Goal: Task Accomplishment & Management: Complete application form

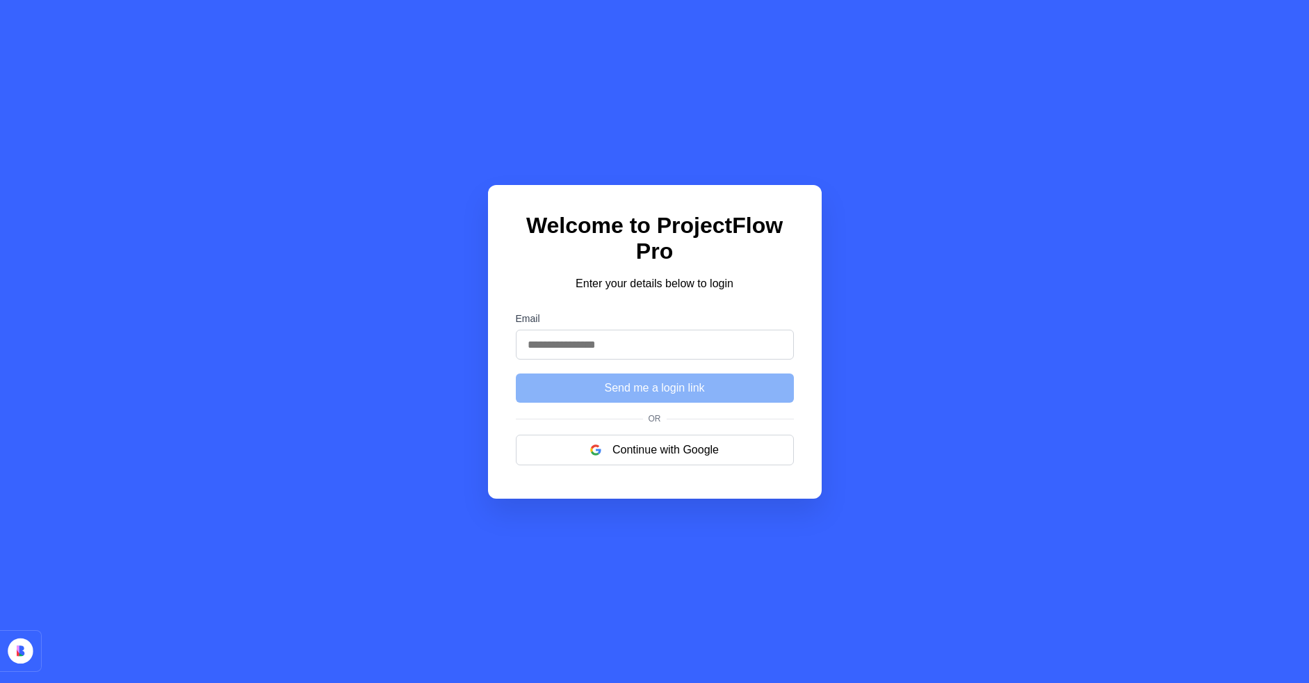
click at [528, 320] on label "Email" at bounding box center [655, 318] width 278 height 11
click at [528, 329] on input "Email" at bounding box center [655, 344] width 278 height 30
click at [644, 449] on button "Continue with Google" at bounding box center [655, 449] width 278 height 31
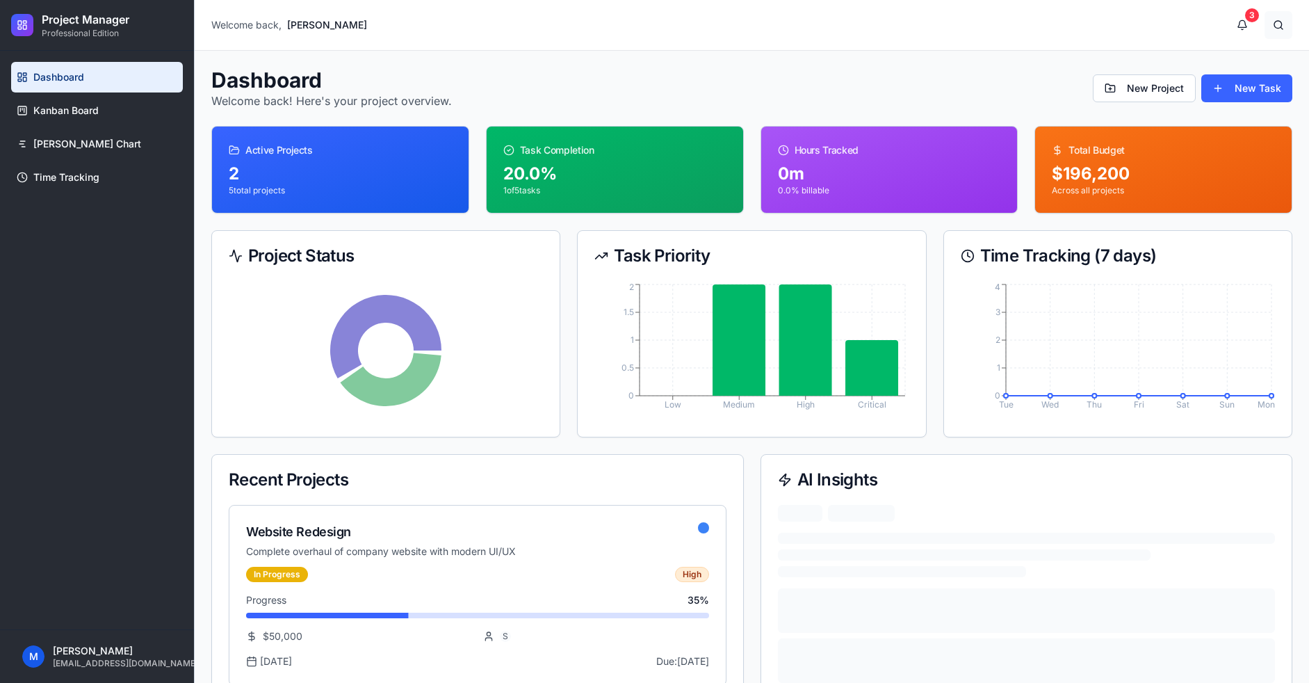
click at [1275, 26] on button at bounding box center [1278, 25] width 28 height 28
drag, startPoint x: 1256, startPoint y: 26, endPoint x: 1248, endPoint y: 26, distance: 8.4
click at [1248, 26] on div "3" at bounding box center [1260, 25] width 64 height 28
click at [1248, 26] on button "3" at bounding box center [1242, 25] width 28 height 28
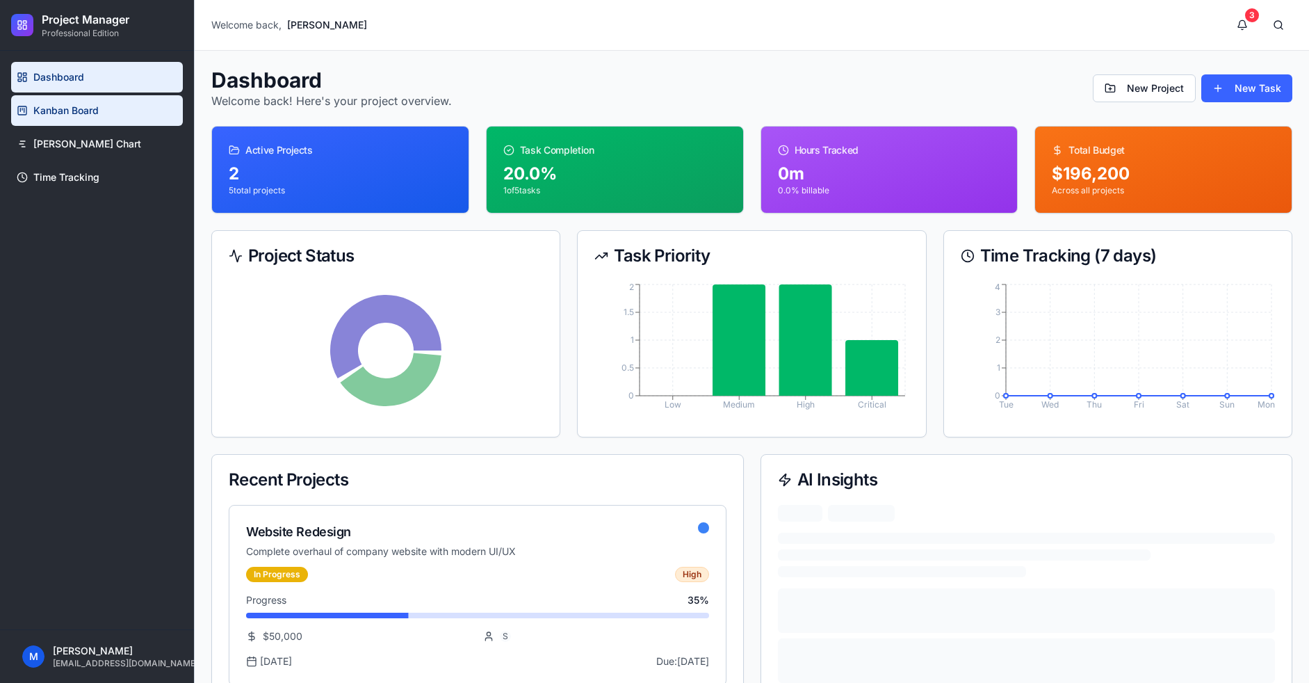
click at [142, 111] on link "Kanban Board" at bounding box center [97, 110] width 172 height 31
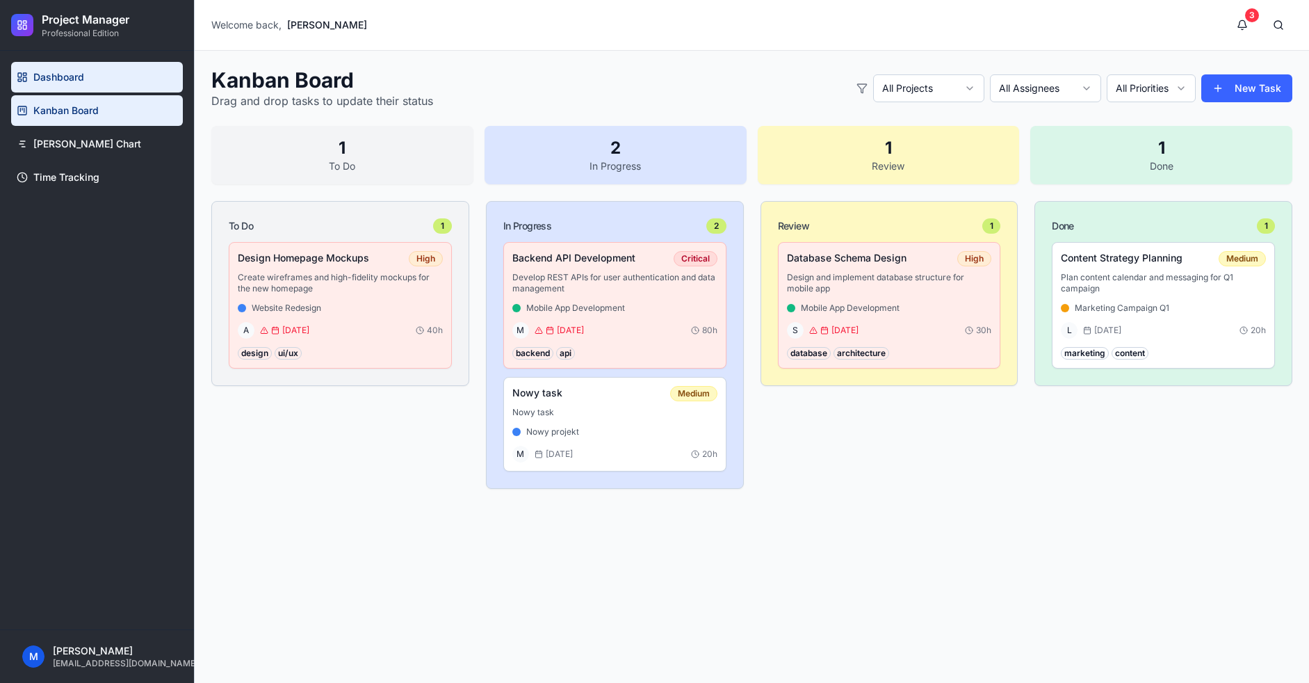
click at [111, 83] on link "Dashboard" at bounding box center [97, 77] width 172 height 31
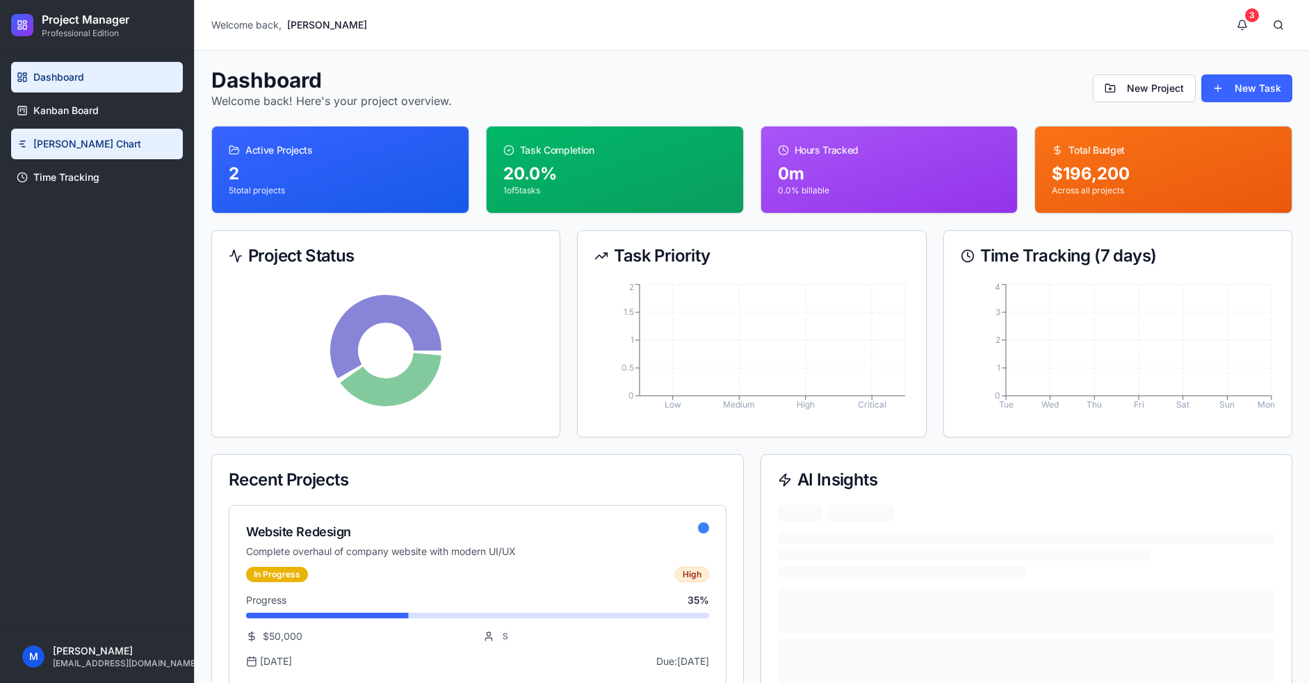
click at [87, 144] on link "Gantt Chart" at bounding box center [97, 144] width 172 height 31
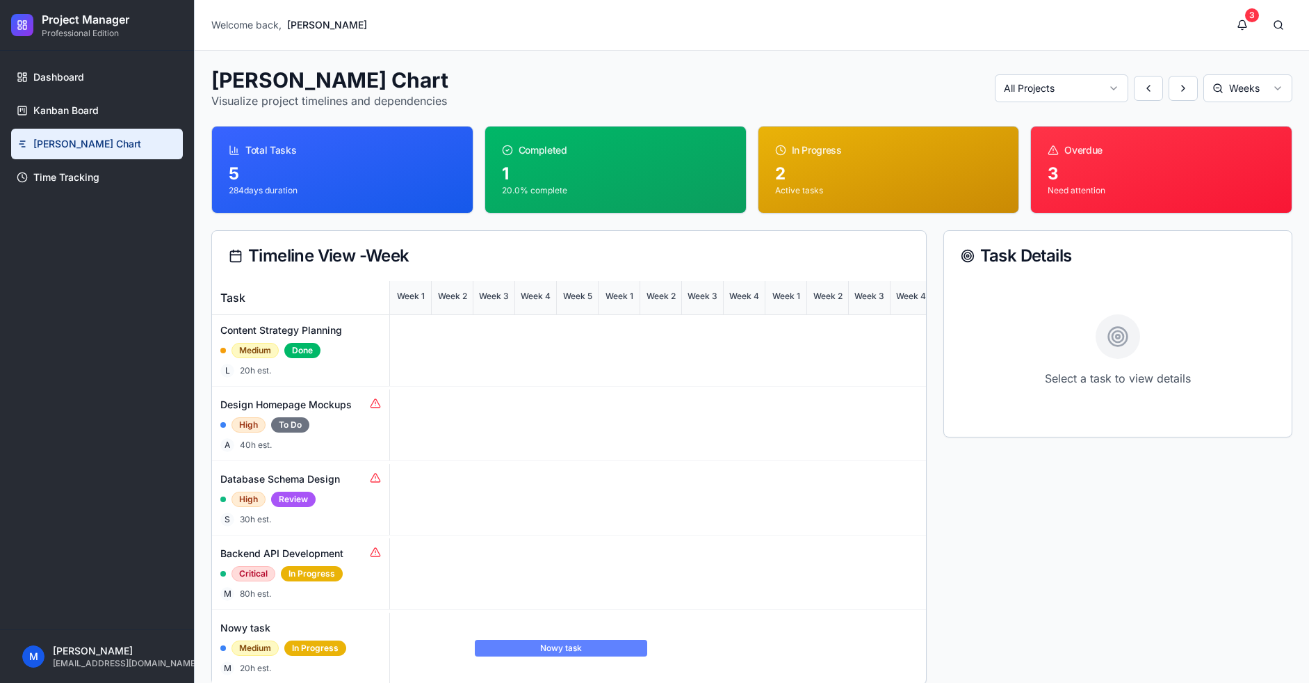
click at [88, 202] on div "Dashboard Kanban Board Gantt Chart Time Tracking" at bounding box center [97, 340] width 194 height 578
click at [63, 76] on span "Dashboard" at bounding box center [58, 77] width 51 height 14
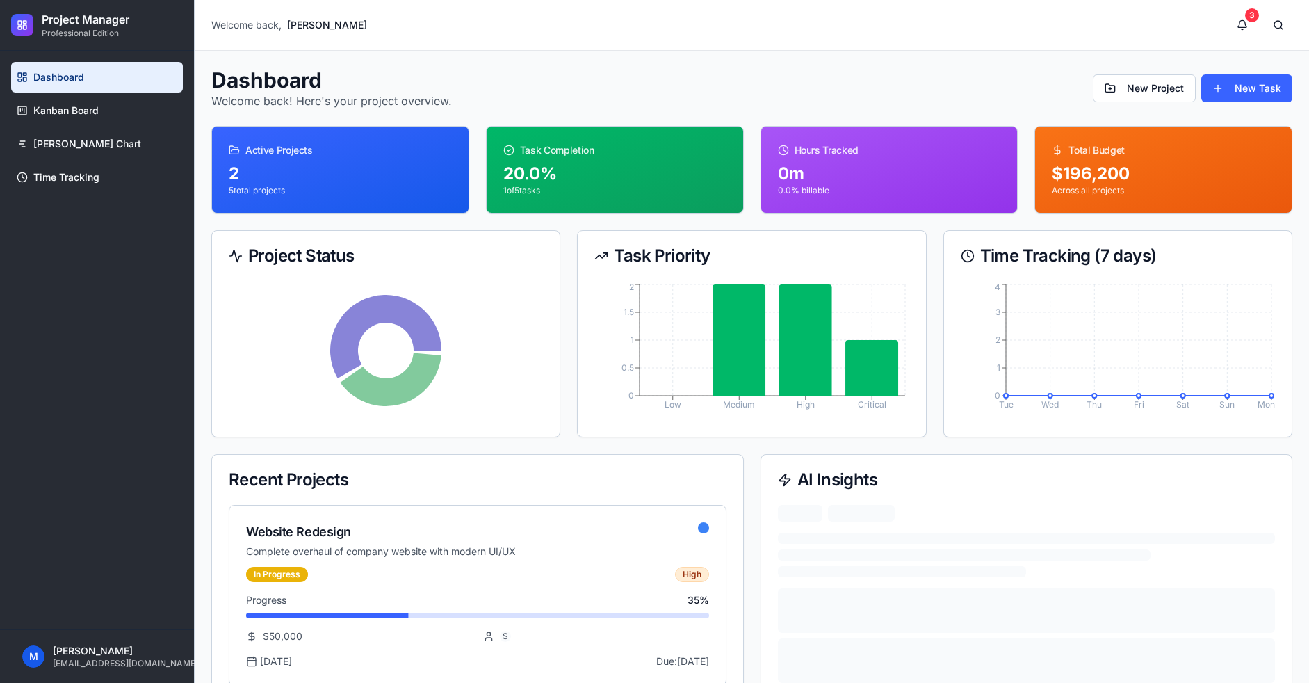
click at [74, 160] on ul "Dashboard Kanban Board Gantt Chart Time Tracking" at bounding box center [97, 127] width 172 height 131
click at [76, 176] on span "Time Tracking" at bounding box center [66, 177] width 66 height 14
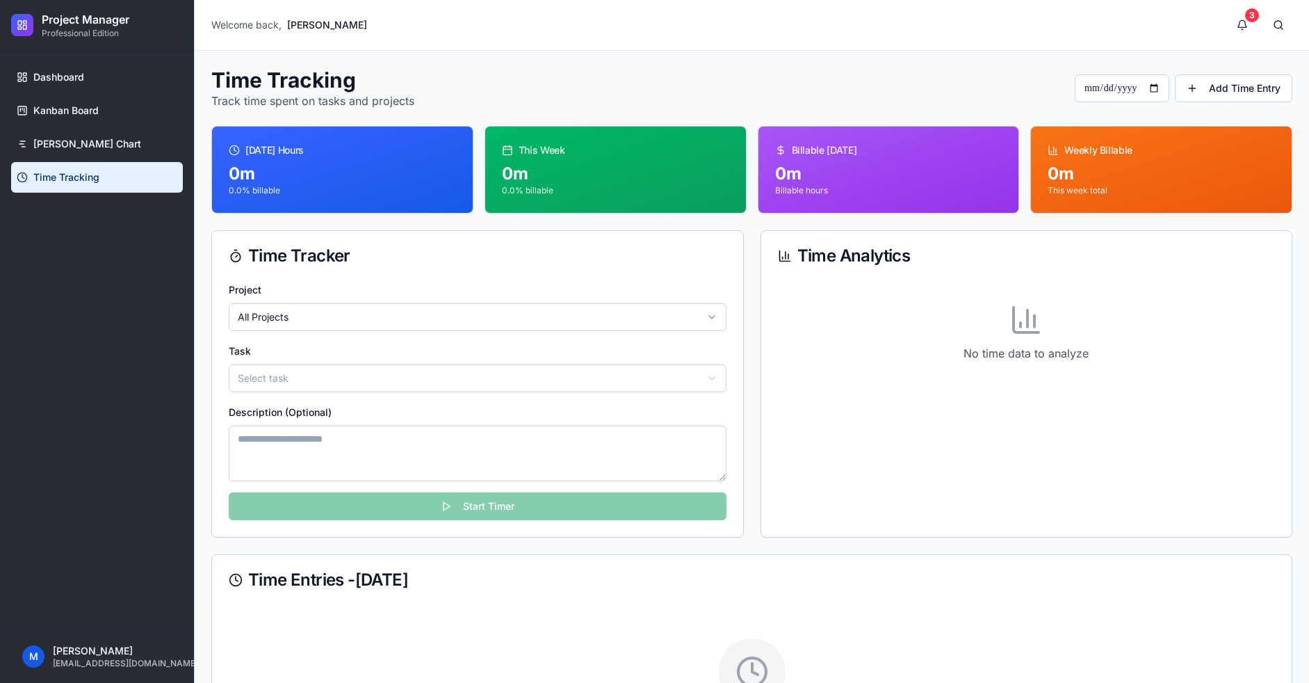
click at [377, 302] on div "Project All Projects" at bounding box center [478, 306] width 498 height 50
click at [304, 378] on html "**********" at bounding box center [654, 418] width 1309 height 836
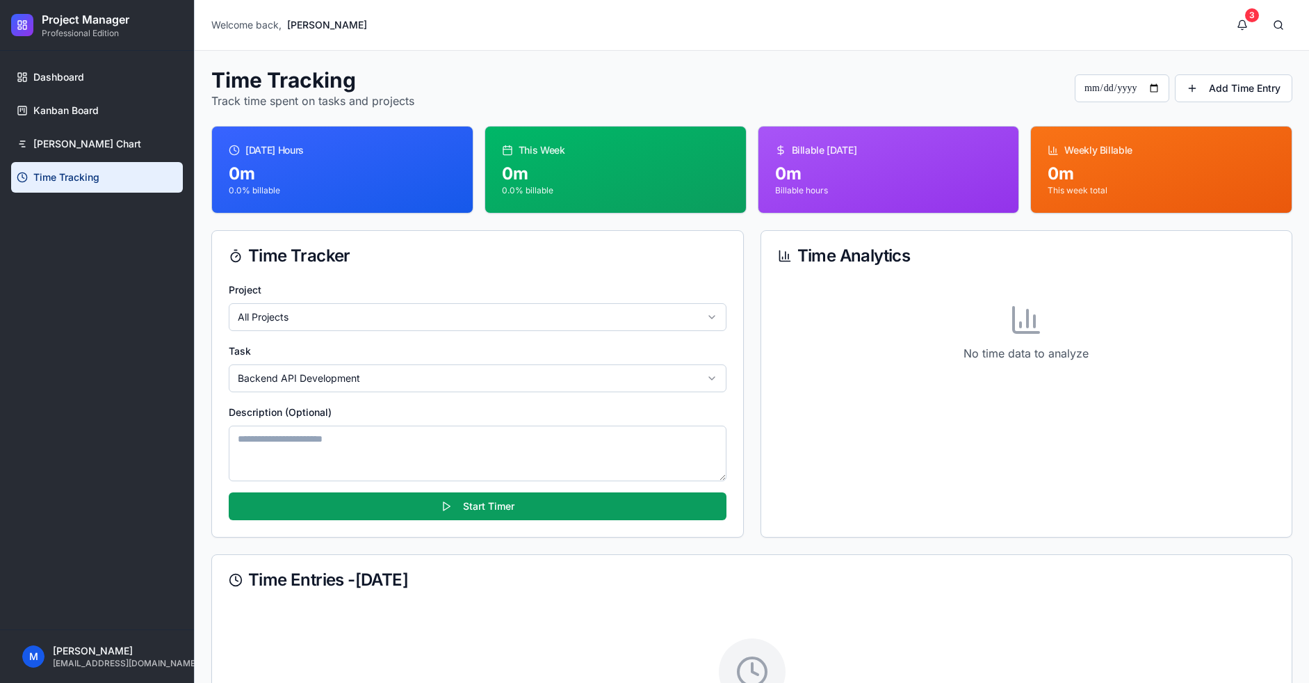
click at [332, 435] on textarea "Description (Optional)" at bounding box center [478, 453] width 498 height 56
click at [468, 509] on button "Start Timer" at bounding box center [478, 506] width 498 height 28
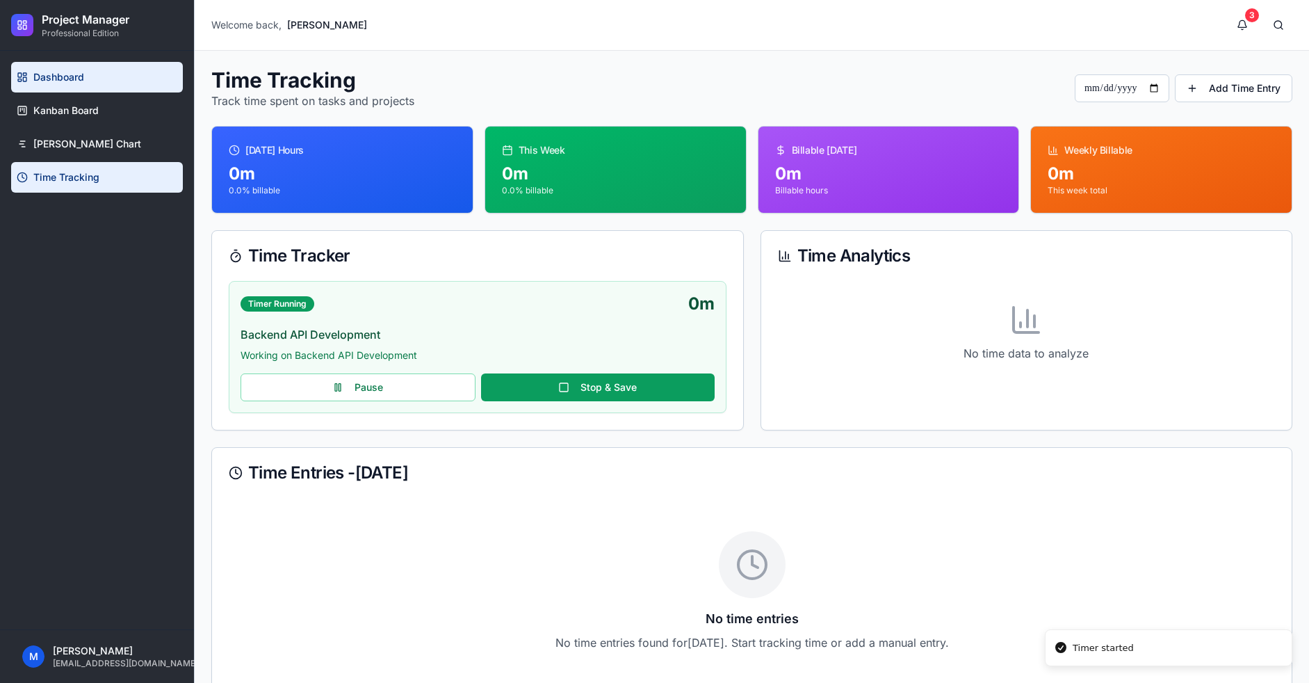
click at [62, 76] on span "Dashboard" at bounding box center [58, 77] width 51 height 14
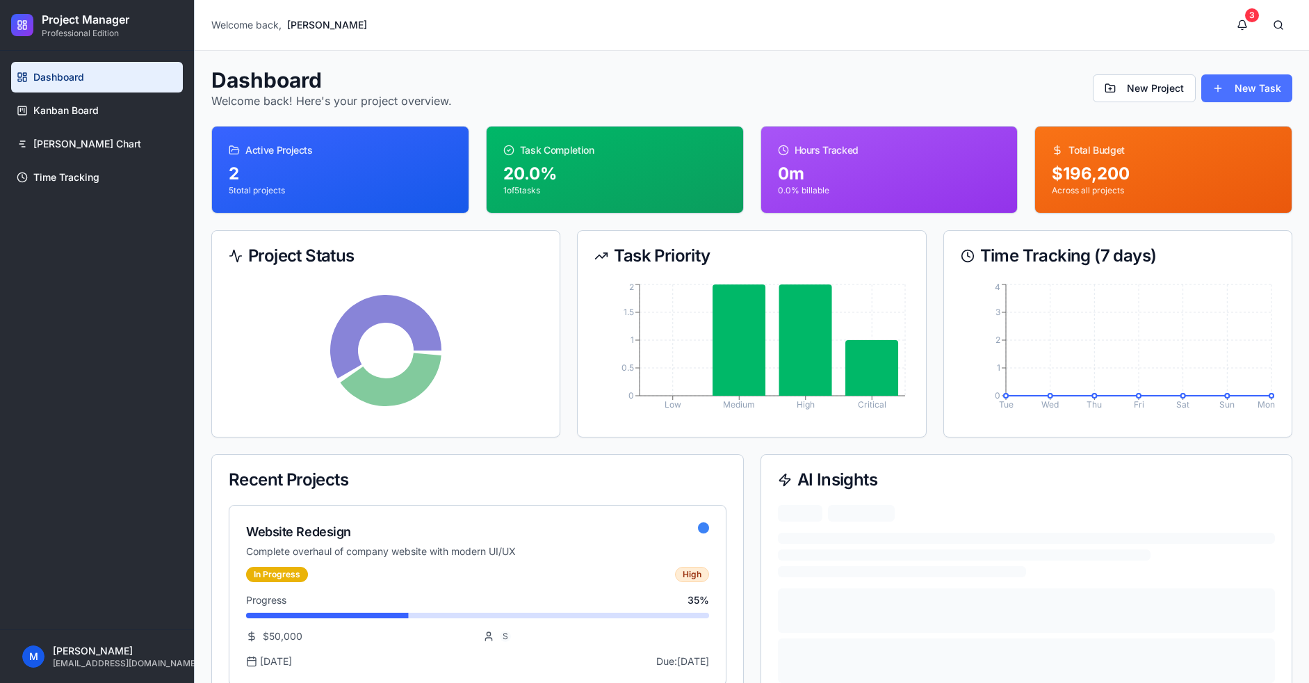
click at [1254, 83] on button "New Task" at bounding box center [1246, 88] width 91 height 28
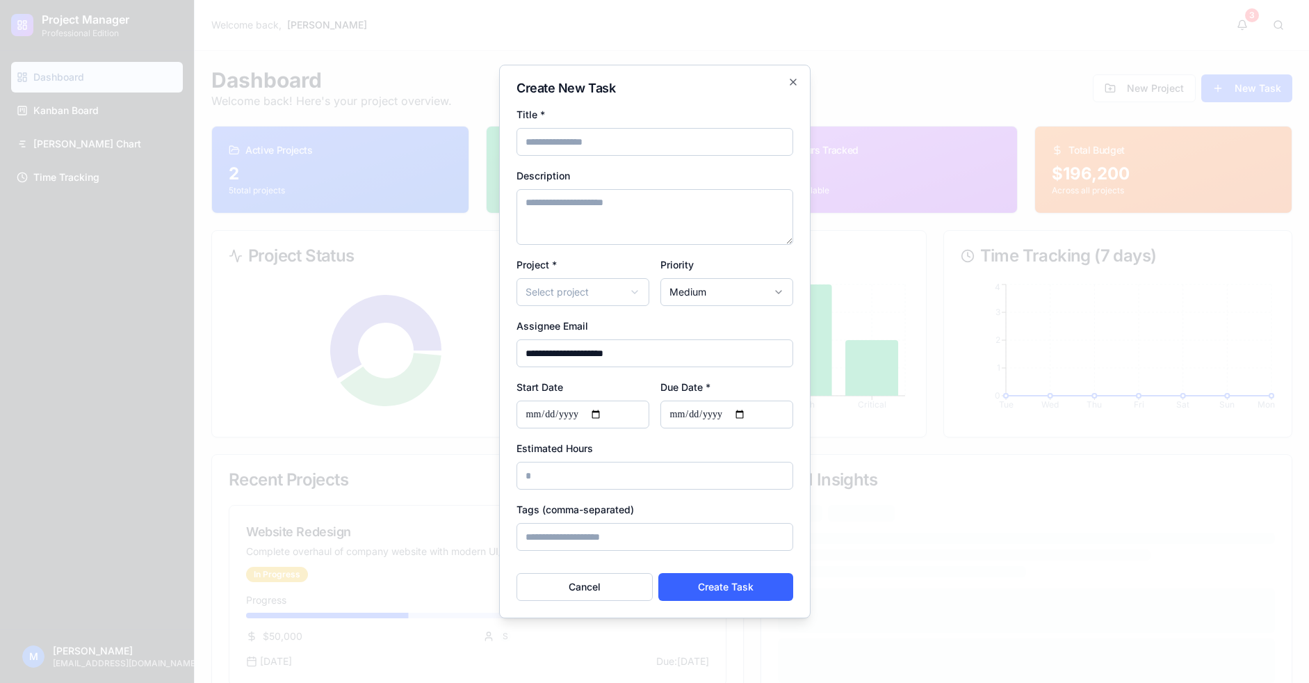
click at [553, 149] on input "Title *" at bounding box center [654, 142] width 277 height 28
type input "***"
click at [564, 204] on textarea "Description" at bounding box center [654, 217] width 277 height 56
type textarea "**********"
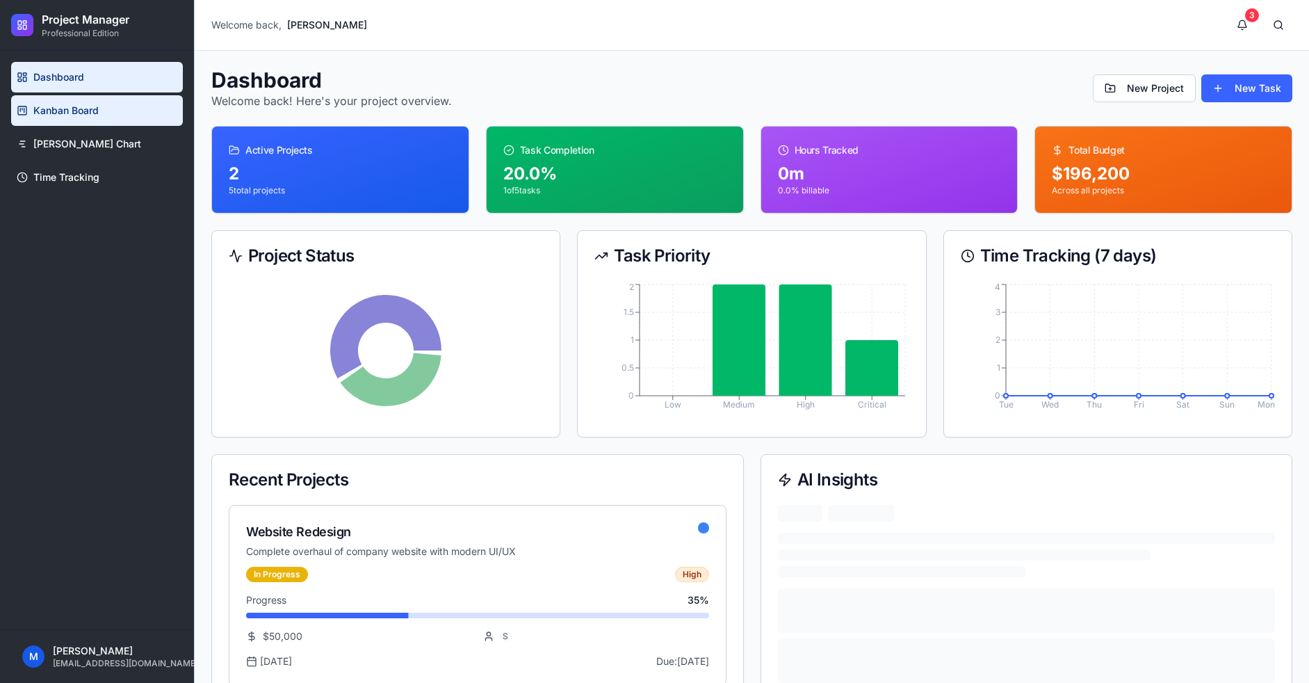
click at [70, 118] on link "Kanban Board" at bounding box center [97, 110] width 172 height 31
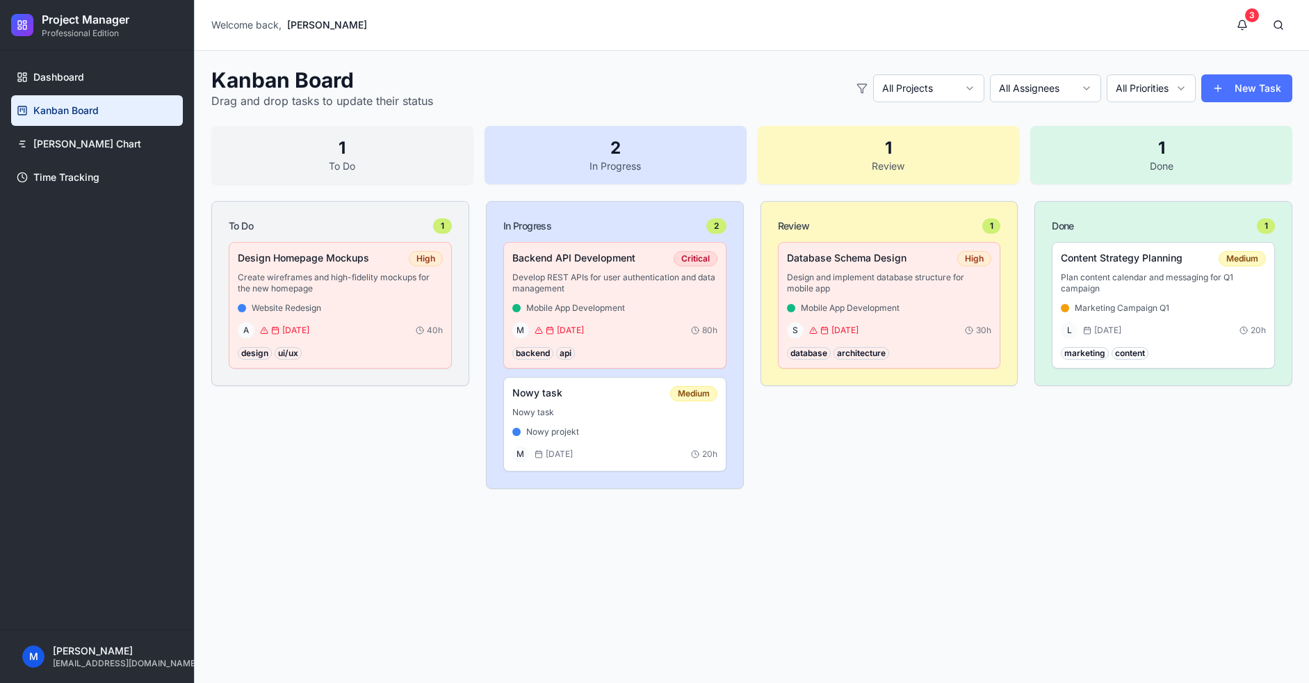
click at [1244, 88] on button "New Task" at bounding box center [1246, 88] width 91 height 28
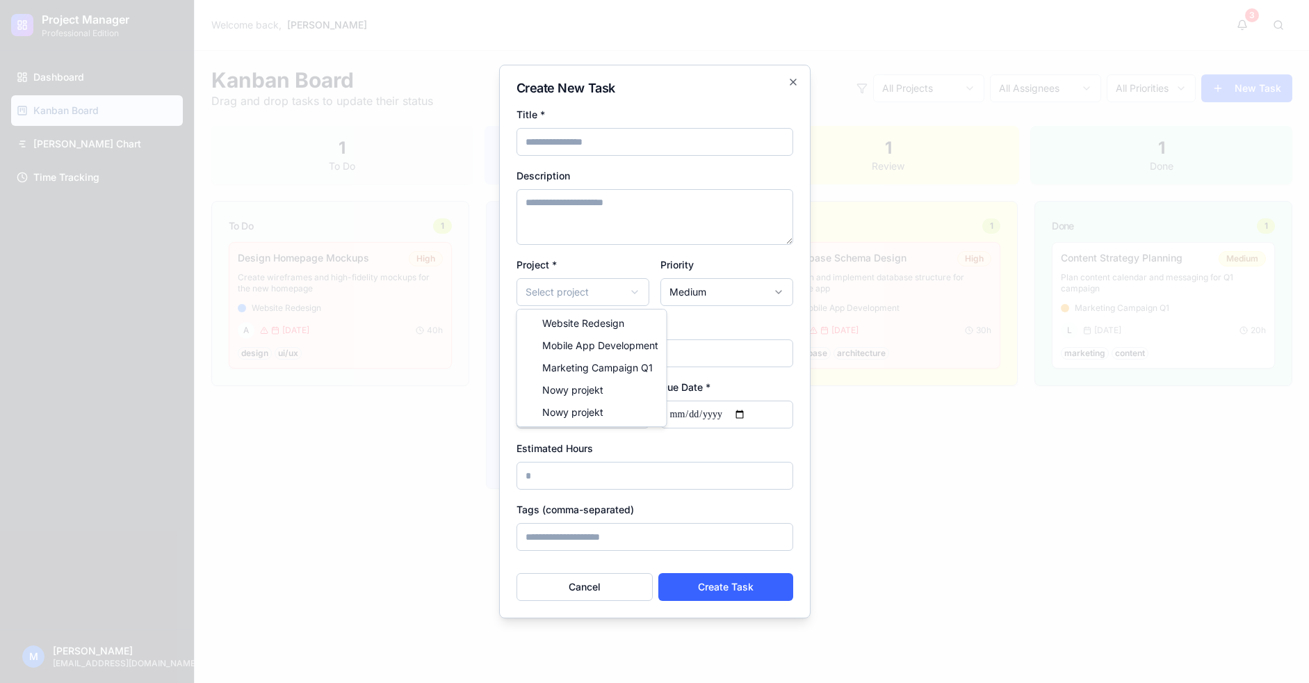
click at [590, 295] on body "Project Manager Professional Edition Dashboard Kanban Board Gantt Chart Time Tr…" at bounding box center [654, 341] width 1309 height 683
click at [554, 152] on input "Title *" at bounding box center [654, 142] width 277 height 28
type input "****"
click at [590, 238] on textarea "Description" at bounding box center [654, 217] width 277 height 56
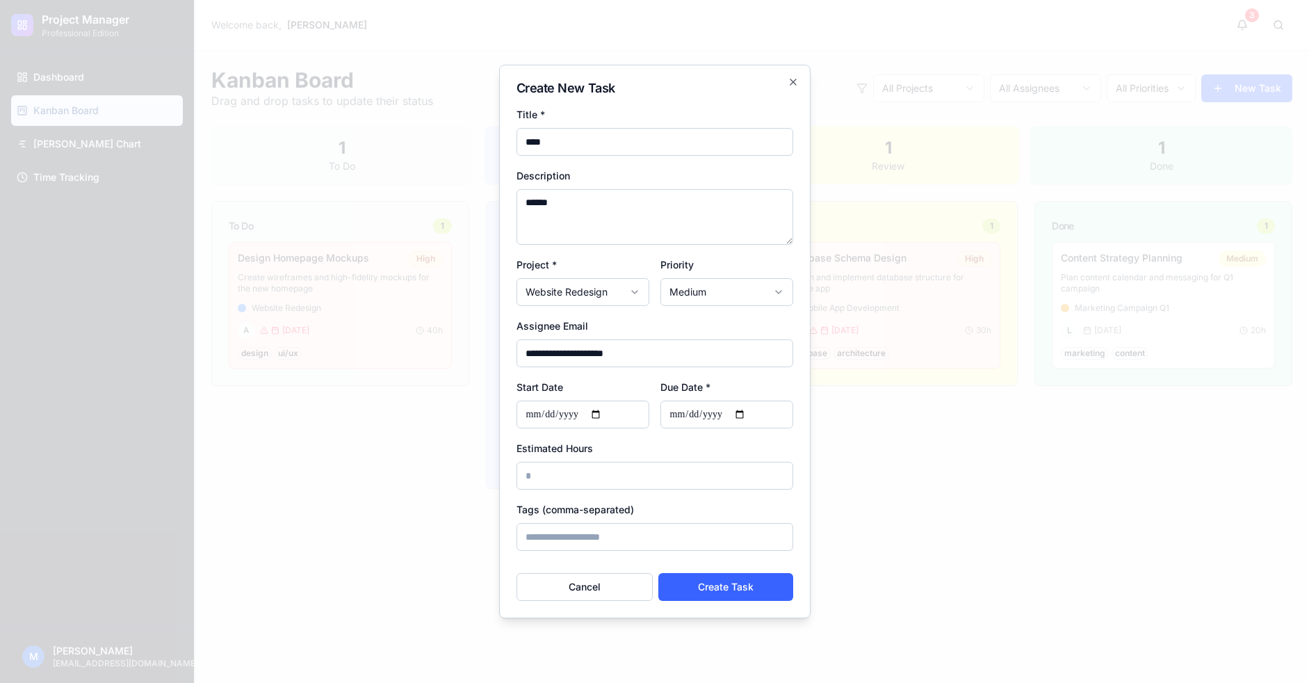
type textarea "******"
click at [577, 485] on input "*" at bounding box center [654, 476] width 277 height 28
click at [569, 479] on input "*" at bounding box center [654, 476] width 277 height 28
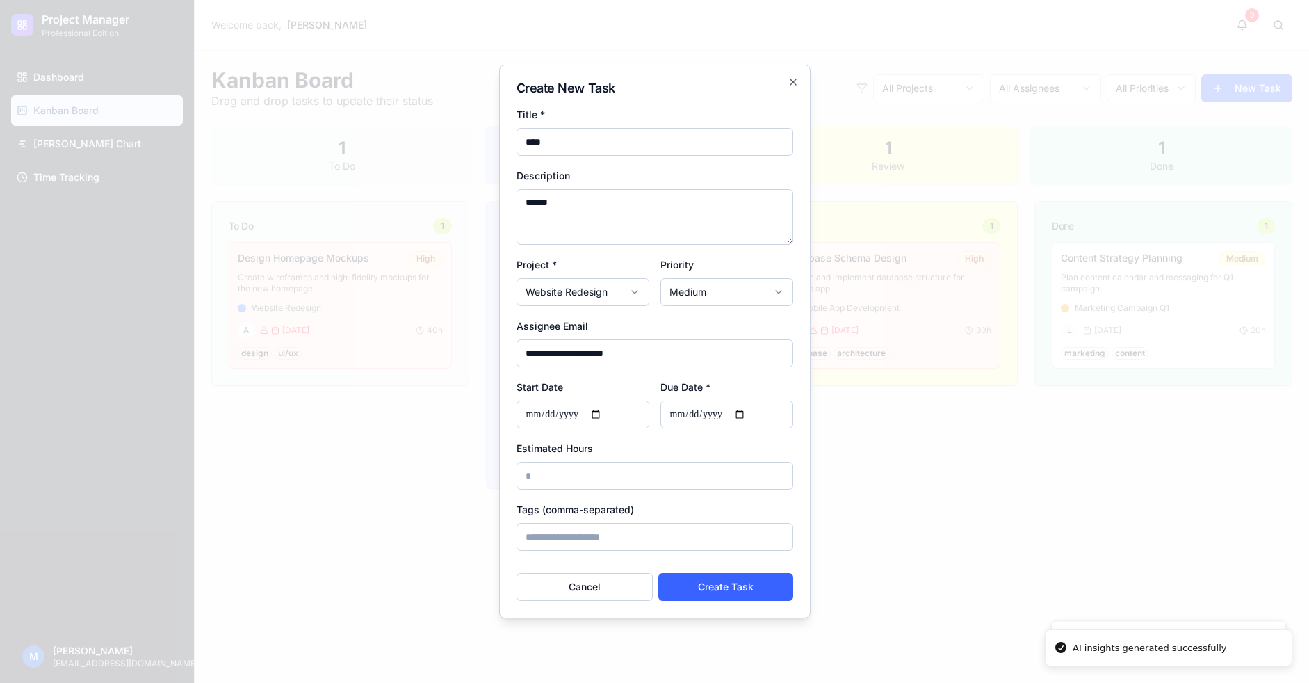
type input "**"
click at [755, 410] on input "Due Date *" at bounding box center [726, 414] width 133 height 28
type input "**********"
click at [738, 576] on button "Create Task" at bounding box center [725, 587] width 135 height 28
type input "*"
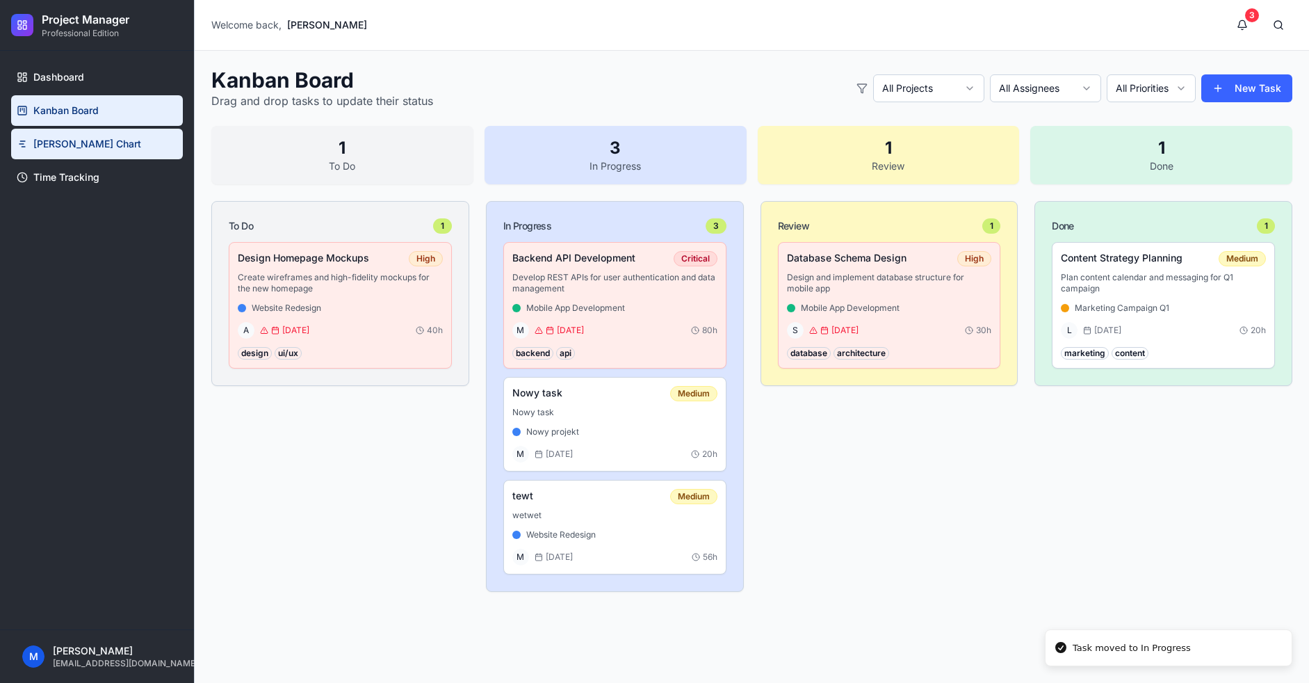
click at [80, 142] on span "Gantt Chart" at bounding box center [87, 144] width 108 height 14
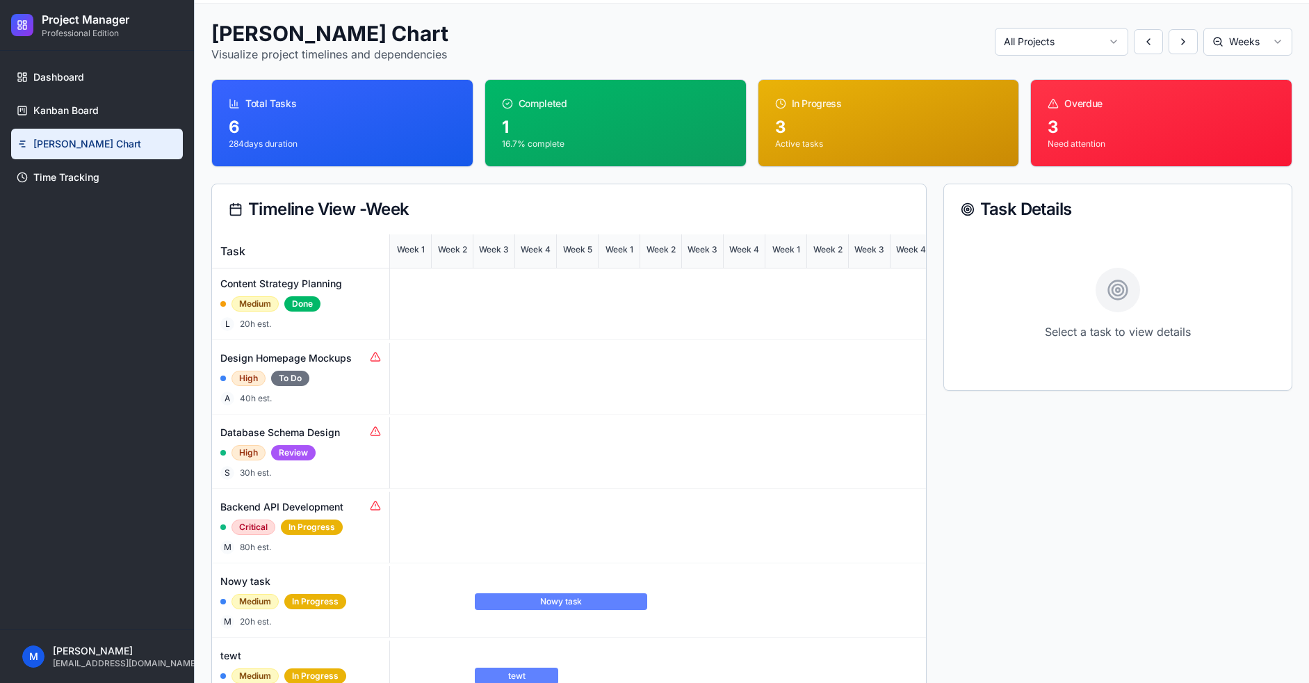
scroll to position [52, 0]
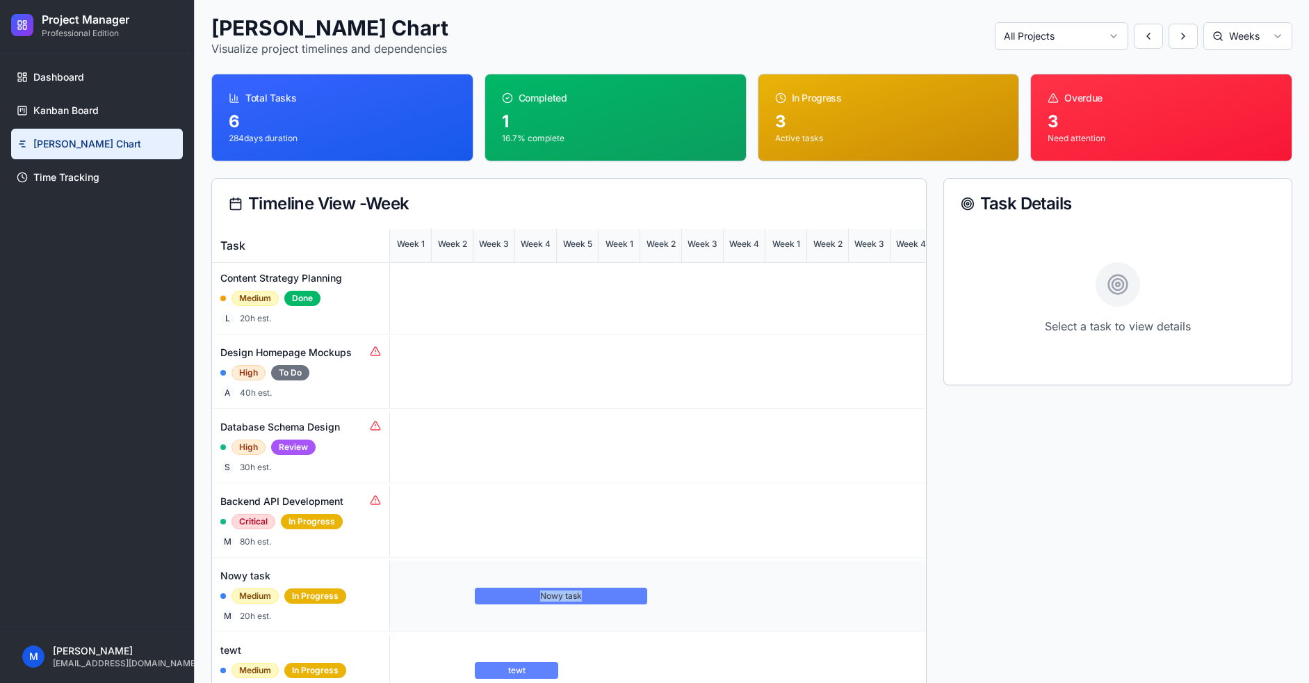
drag, startPoint x: 642, startPoint y: 607, endPoint x: 667, endPoint y: 606, distance: 24.3
click at [667, 606] on div "Nowy task" at bounding box center [658, 595] width 536 height 71
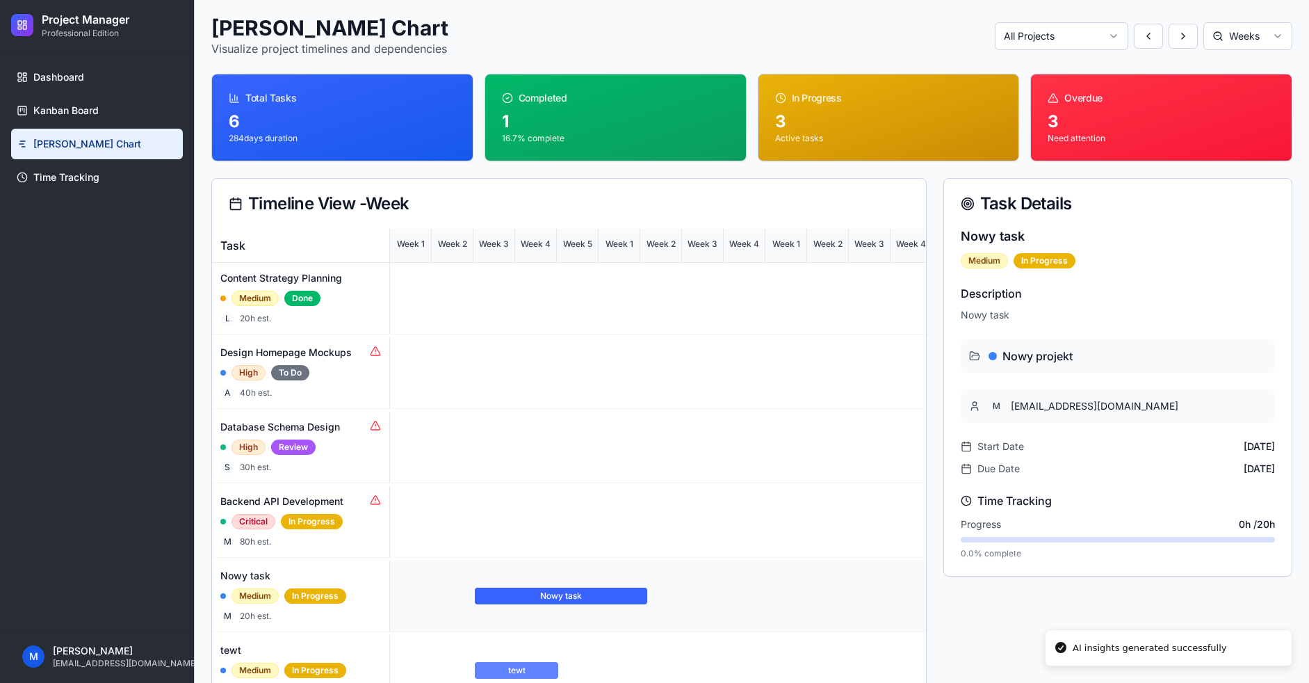
click at [622, 604] on div "Nowy task" at bounding box center [561, 595] width 172 height 17
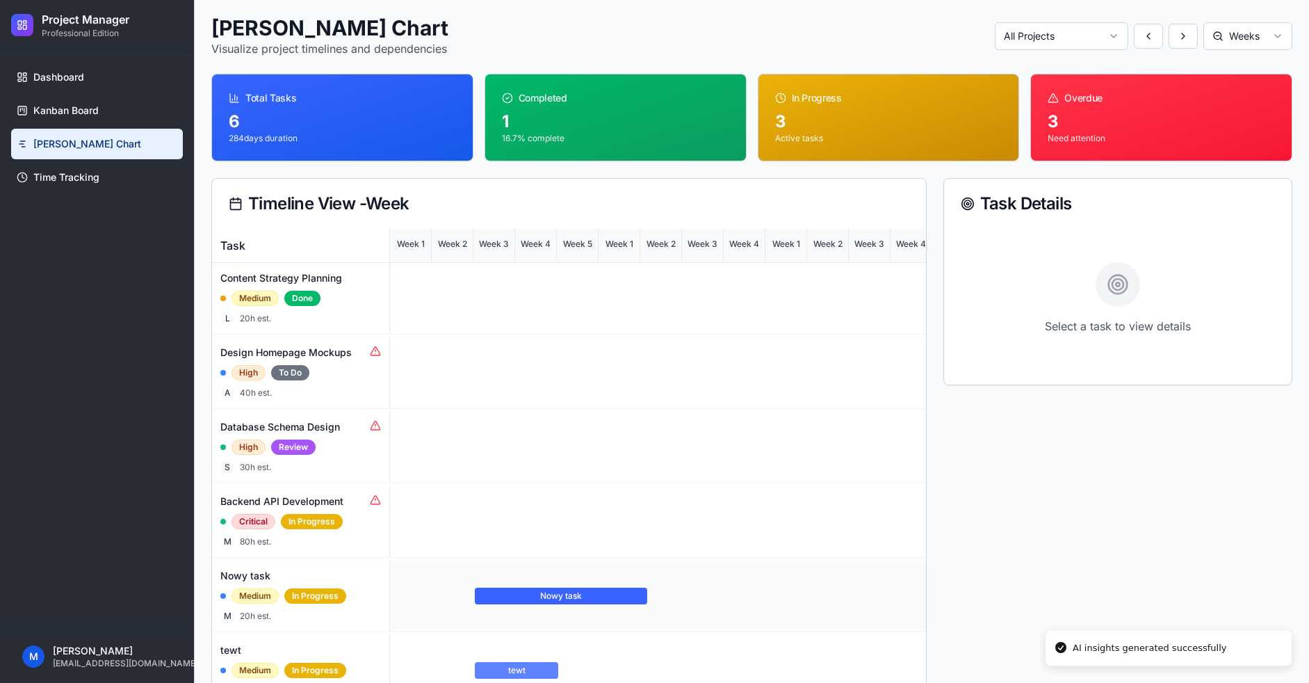
click at [615, 604] on div "Nowy task" at bounding box center [561, 595] width 172 height 17
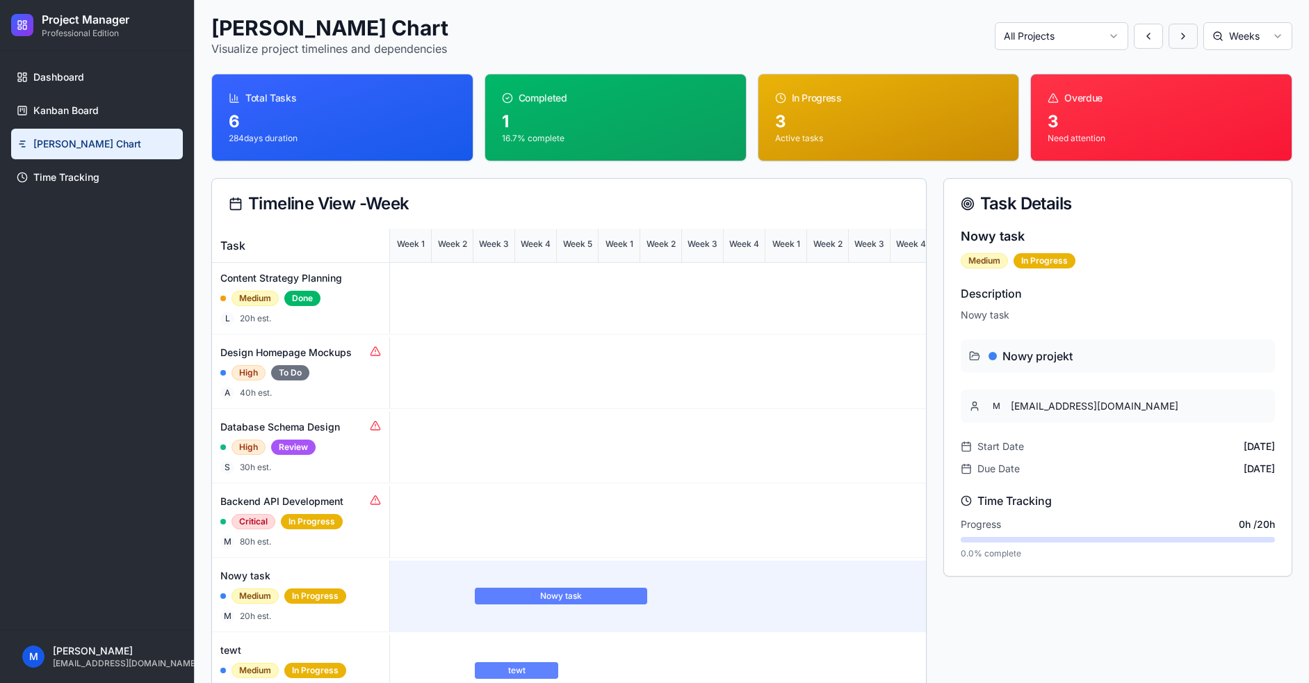
click at [1185, 35] on button at bounding box center [1182, 36] width 29 height 25
click at [1146, 30] on button at bounding box center [1148, 36] width 29 height 25
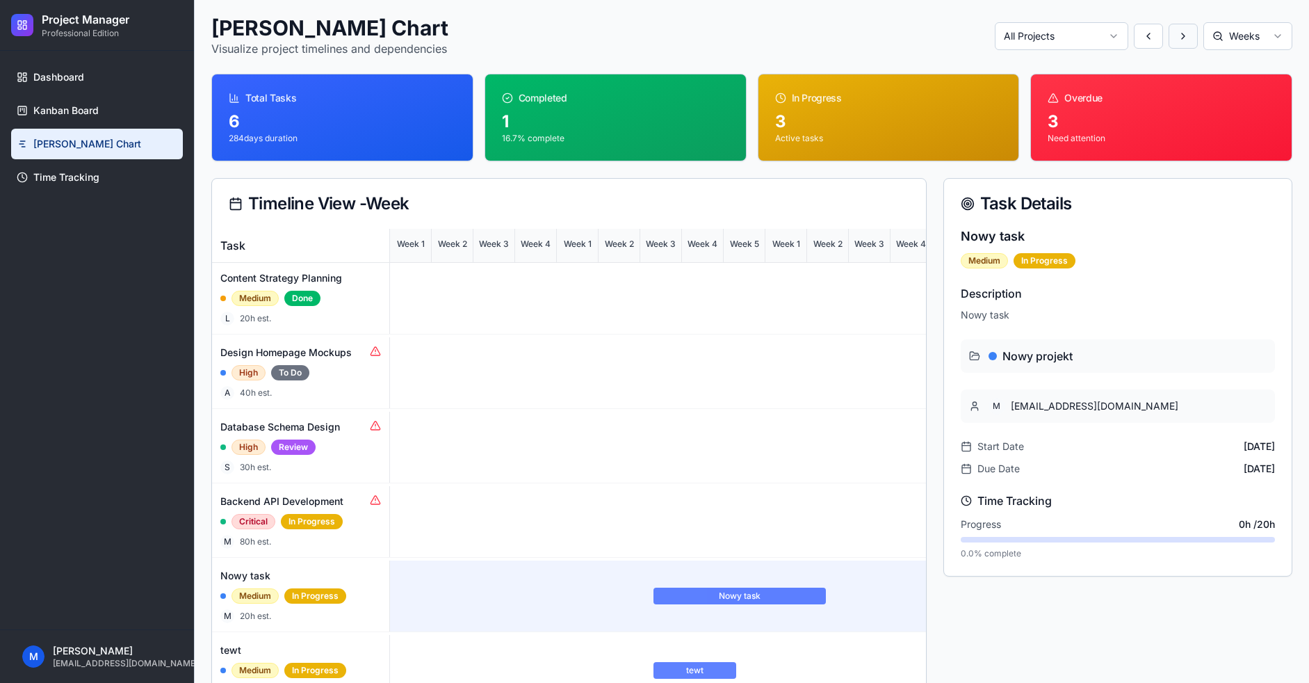
click at [1176, 27] on button at bounding box center [1182, 36] width 29 height 25
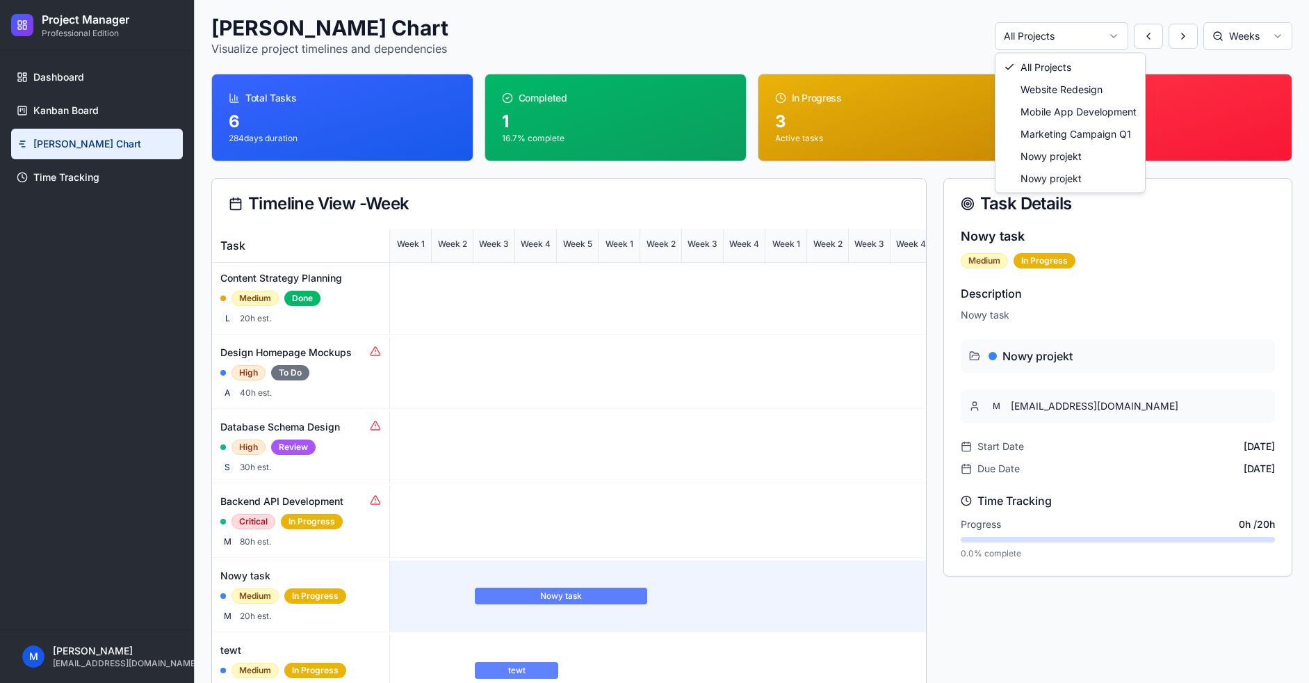
click at [1051, 38] on html "Project Manager Professional Edition Dashboard Kanban Board Gantt Chart Time Tr…" at bounding box center [654, 336] width 1309 height 776
click at [861, 22] on html "Project Manager Professional Edition Dashboard Kanban Board Gantt Chart Time Tr…" at bounding box center [654, 336] width 1309 height 776
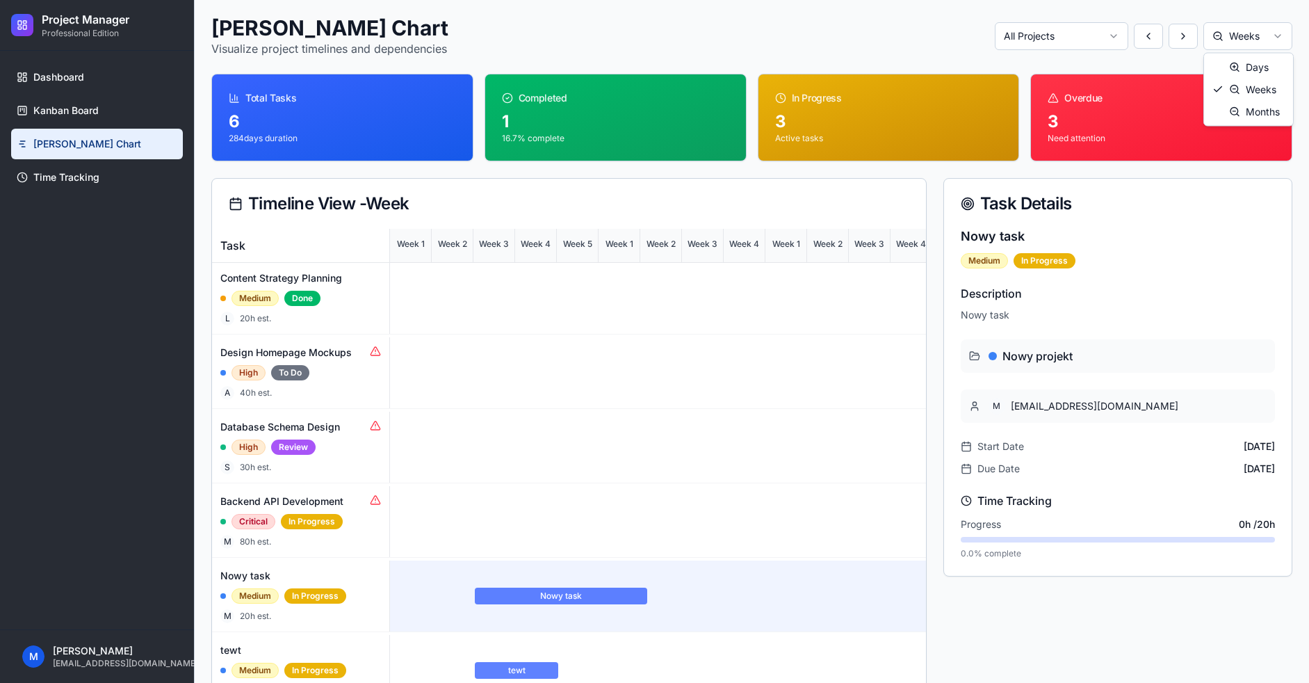
click at [1247, 46] on html "Project Manager Professional Edition Dashboard Kanban Board Gantt Chart Time Tr…" at bounding box center [654, 336] width 1309 height 776
click at [1252, 45] on html "Project Manager Professional Edition Dashboard Kanban Board Gantt Chart Time Tr…" at bounding box center [654, 336] width 1309 height 776
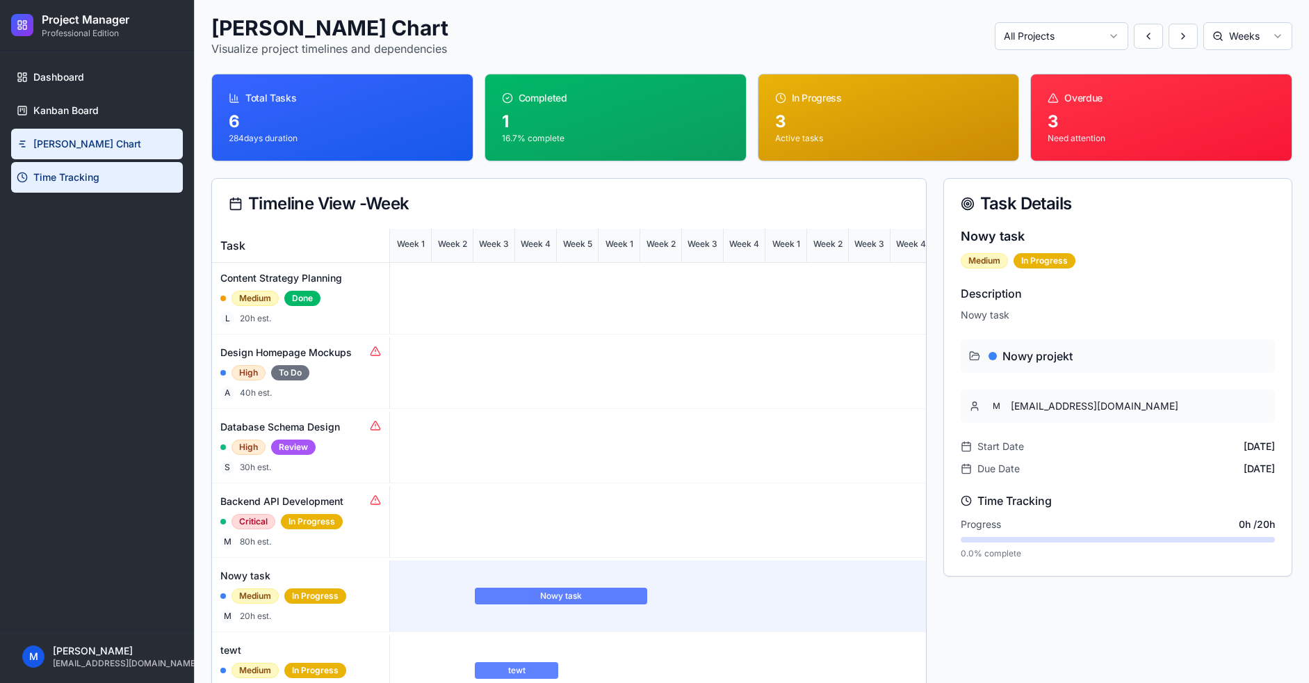
click at [76, 178] on span "Time Tracking" at bounding box center [66, 177] width 66 height 14
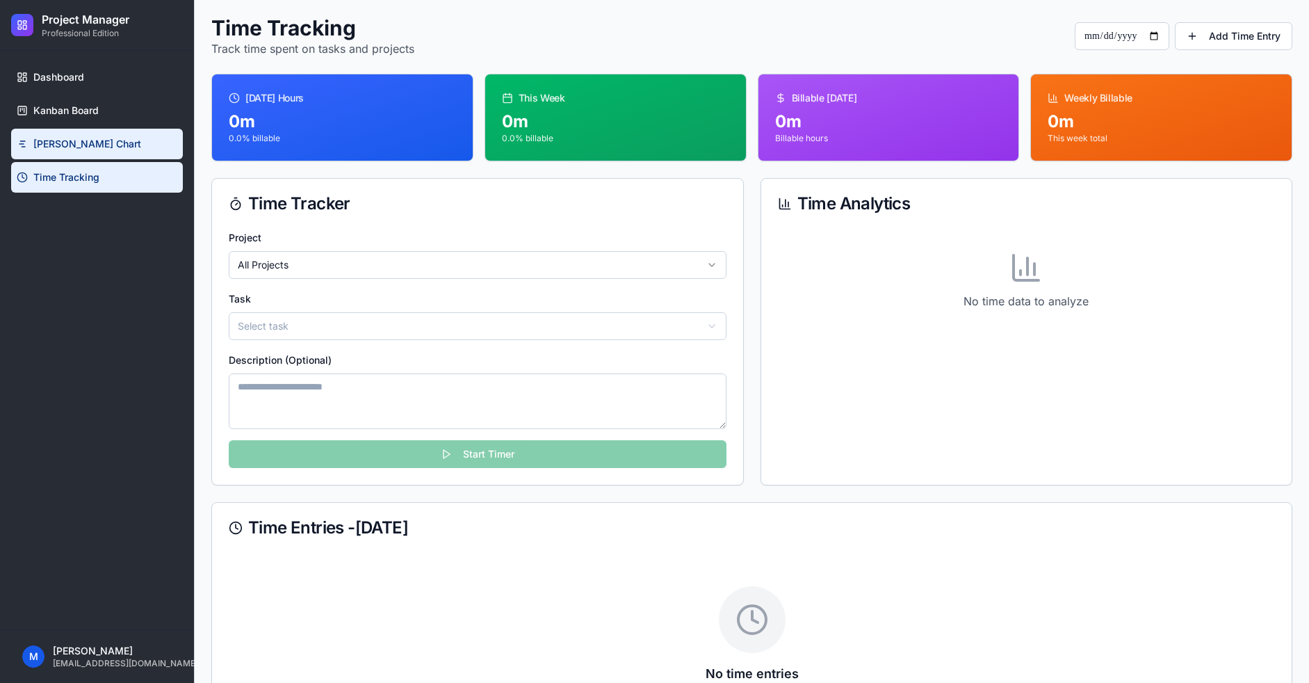
click at [84, 144] on span "Gantt Chart" at bounding box center [87, 144] width 108 height 14
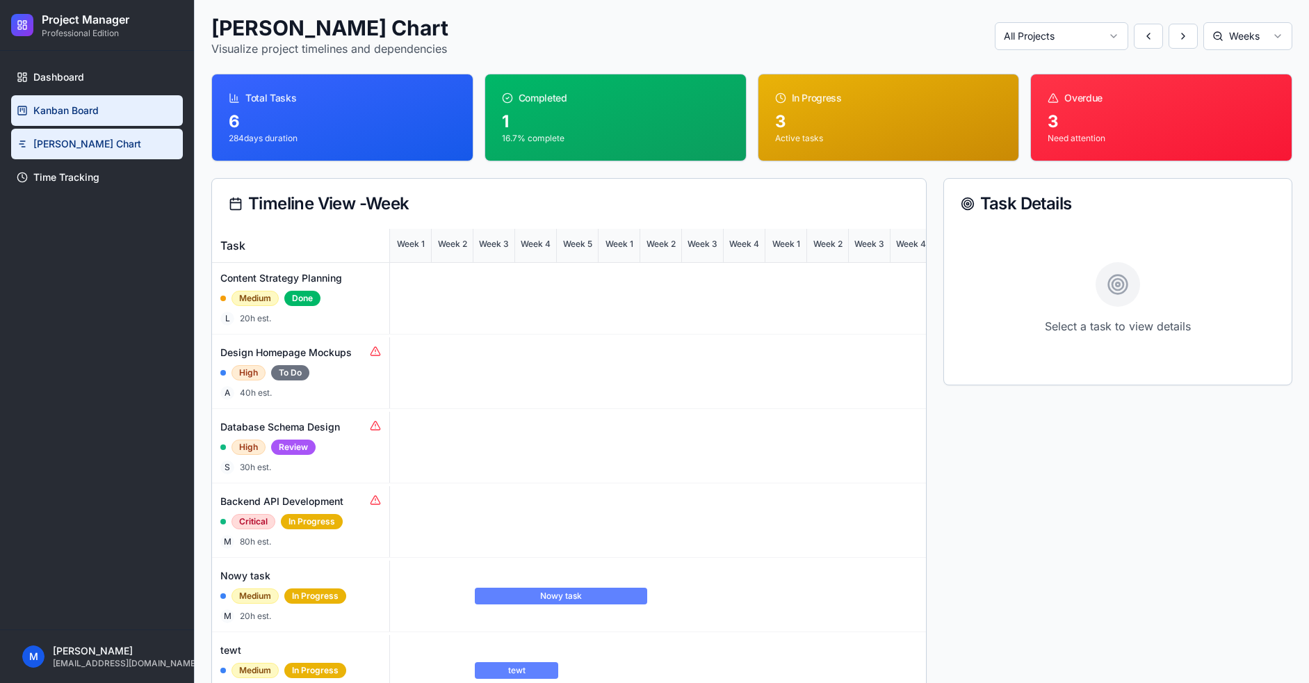
click at [79, 113] on span "Kanban Board" at bounding box center [65, 111] width 65 height 14
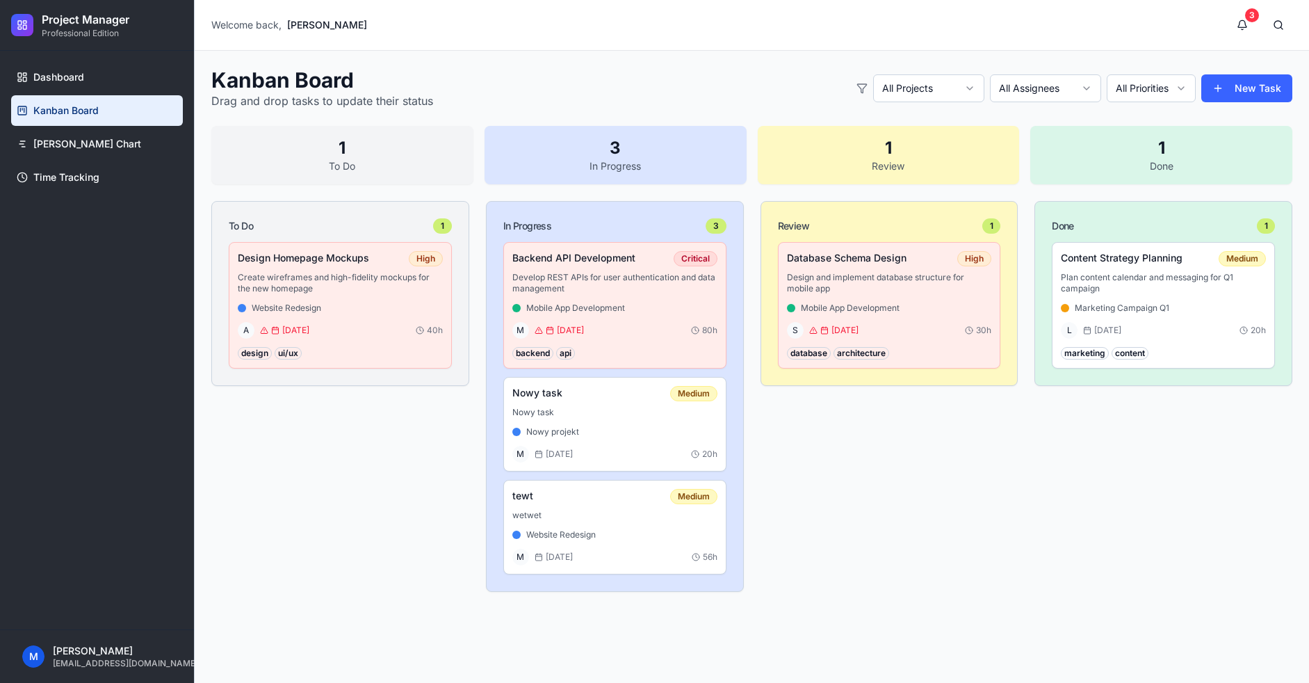
click at [76, 84] on link "Dashboard" at bounding box center [97, 77] width 172 height 31
